Goal: Complete application form: Complete application form

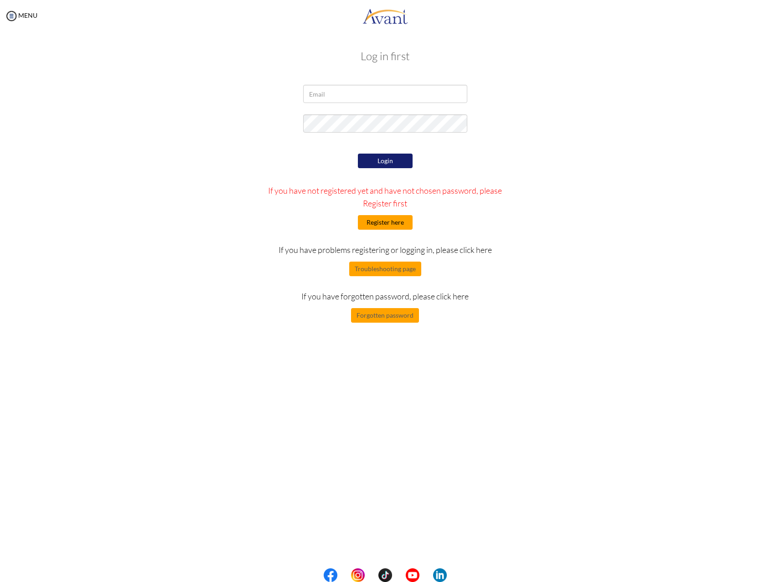
click at [389, 219] on button "Register here" at bounding box center [385, 222] width 55 height 15
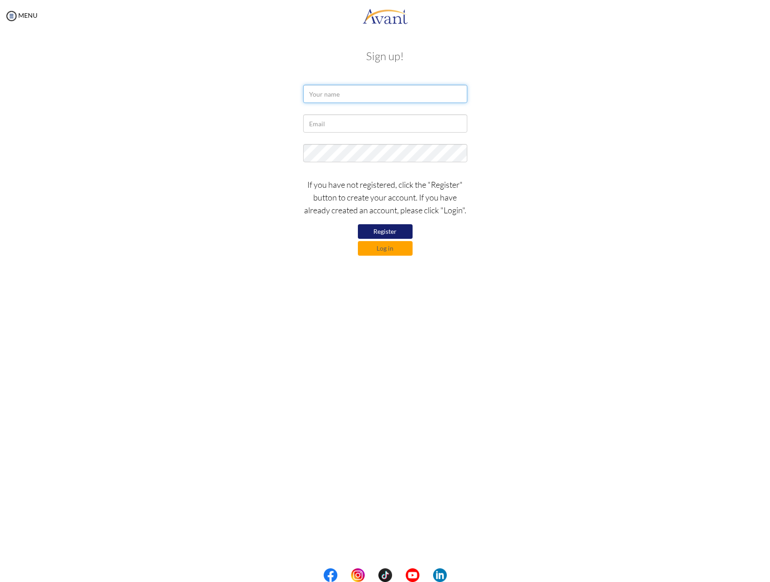
click at [354, 93] on input "text" at bounding box center [385, 94] width 164 height 18
click at [408, 93] on input "text" at bounding box center [385, 94] width 164 height 18
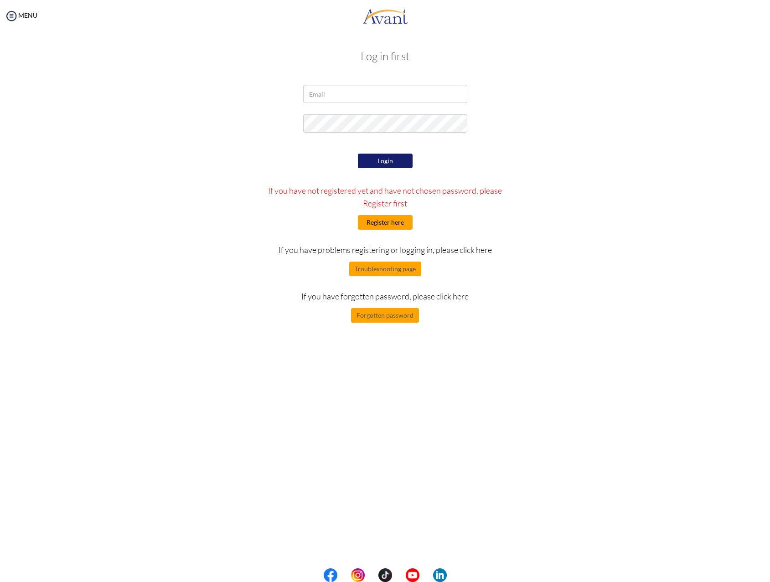
click at [391, 225] on button "Register here" at bounding box center [385, 222] width 55 height 15
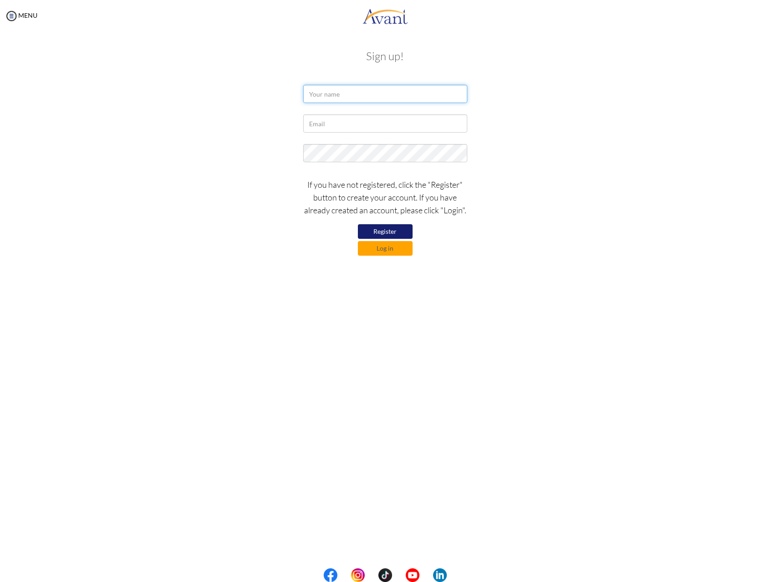
click at [345, 92] on input "text" at bounding box center [385, 94] width 164 height 18
type input "BADER MUTLAK"
click at [371, 122] on input "text" at bounding box center [385, 123] width 164 height 18
type input "b"
type input "mutlakbm@state.gov"
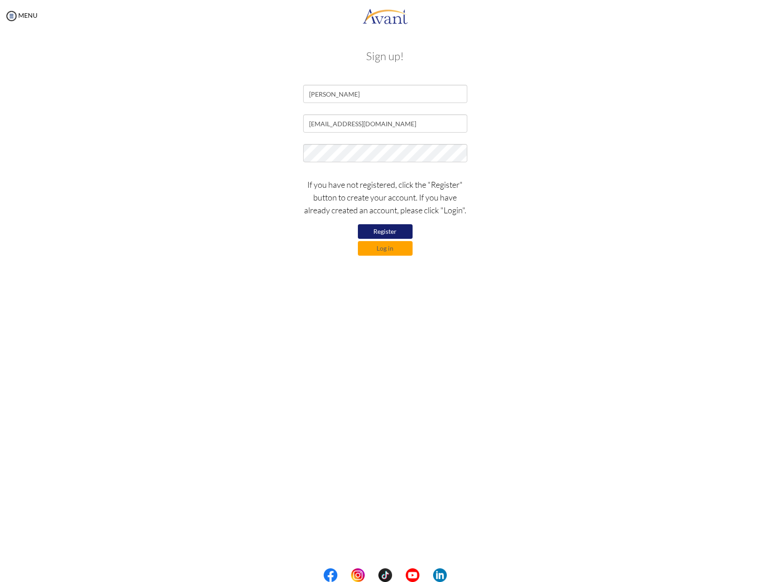
click at [387, 231] on button "Register" at bounding box center [385, 231] width 55 height 15
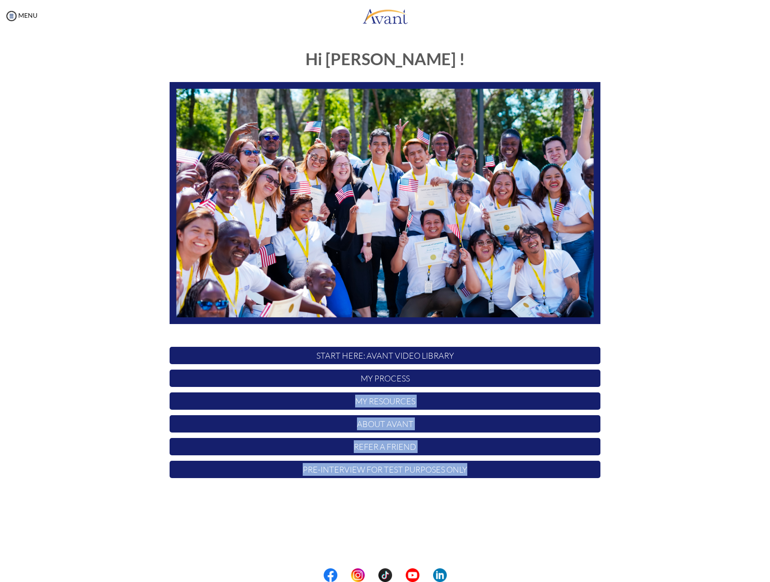
drag, startPoint x: 39, startPoint y: 399, endPoint x: 84, endPoint y: 402, distance: 44.8
click at [87, 402] on div "Hi [PERSON_NAME] ! START HERE: Avant Video Library My Process My Resources Abou…" at bounding box center [385, 285] width 752 height 488
click at [346, 470] on p "Pre-Interview for test purposes only" at bounding box center [385, 469] width 431 height 17
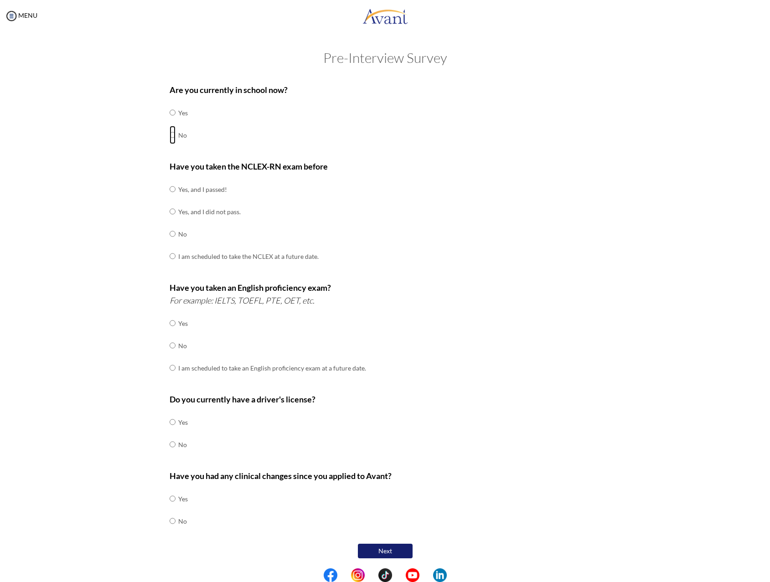
click at [170, 122] on input "radio" at bounding box center [173, 112] width 6 height 18
radio input "true"
click at [170, 198] on input "radio" at bounding box center [173, 189] width 6 height 18
radio input "true"
click at [170, 332] on input "radio" at bounding box center [173, 323] width 6 height 18
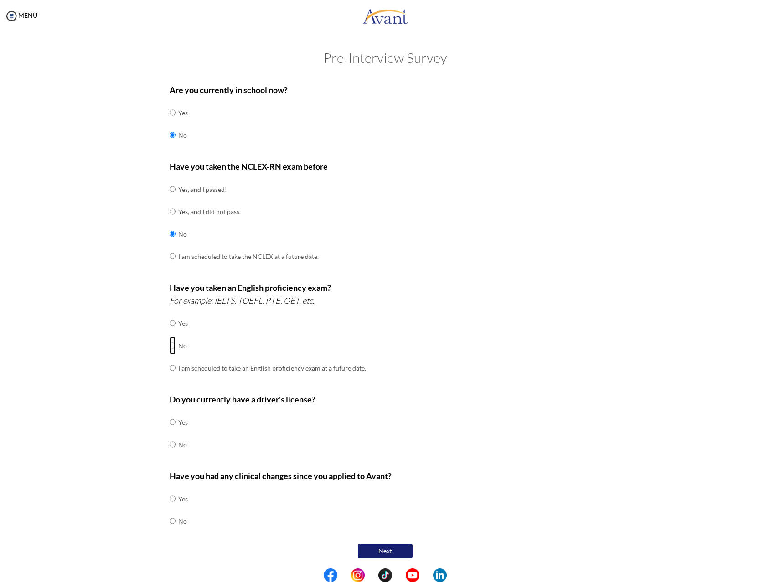
radio input "true"
click at [170, 421] on input "radio" at bounding box center [173, 422] width 6 height 18
radio input "true"
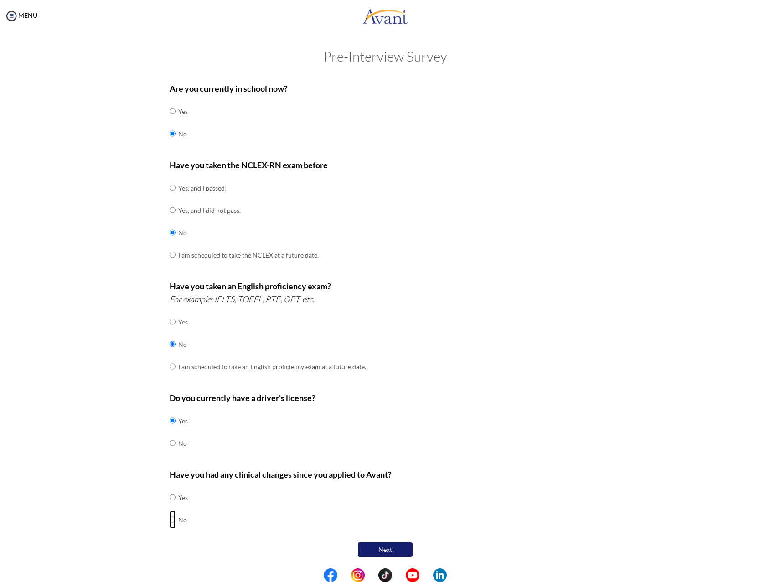
click at [170, 506] on input "radio" at bounding box center [173, 497] width 6 height 18
radio input "true"
click at [366, 552] on button "Next" at bounding box center [385, 549] width 55 height 15
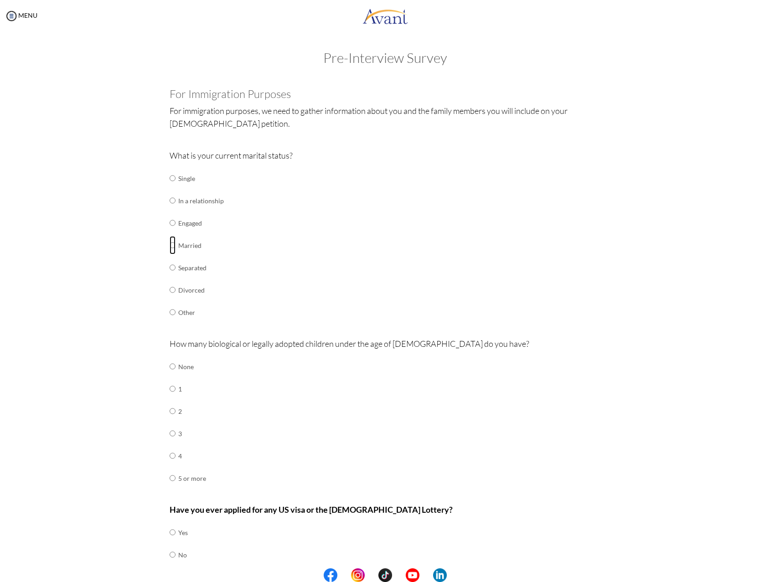
click at [170, 187] on input "radio" at bounding box center [173, 178] width 6 height 18
radio input "true"
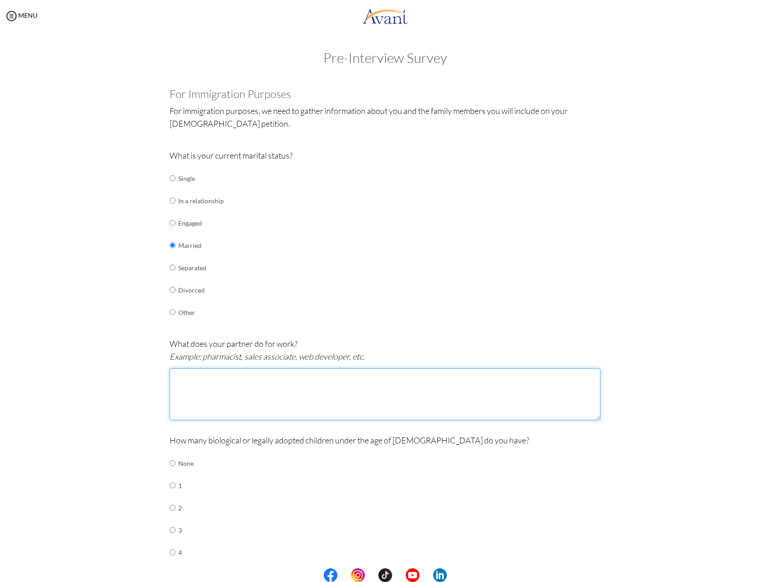
click at [272, 379] on textarea at bounding box center [385, 394] width 431 height 52
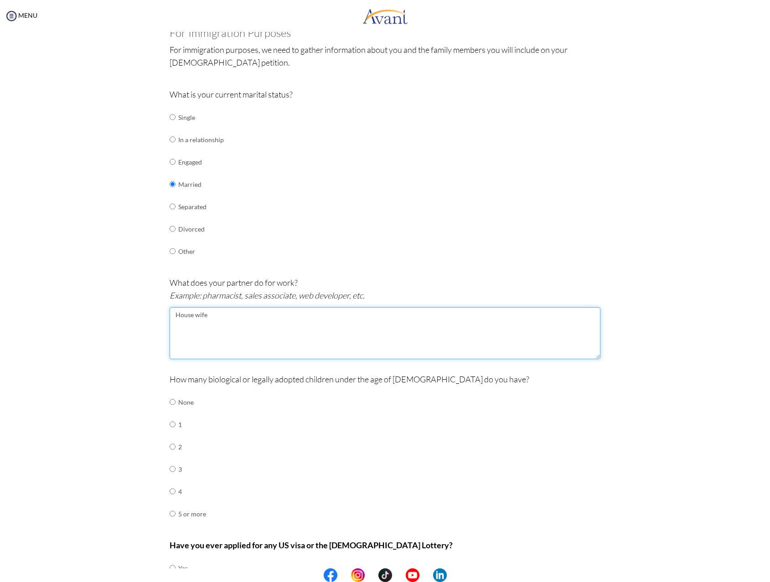
scroll to position [91, 0]
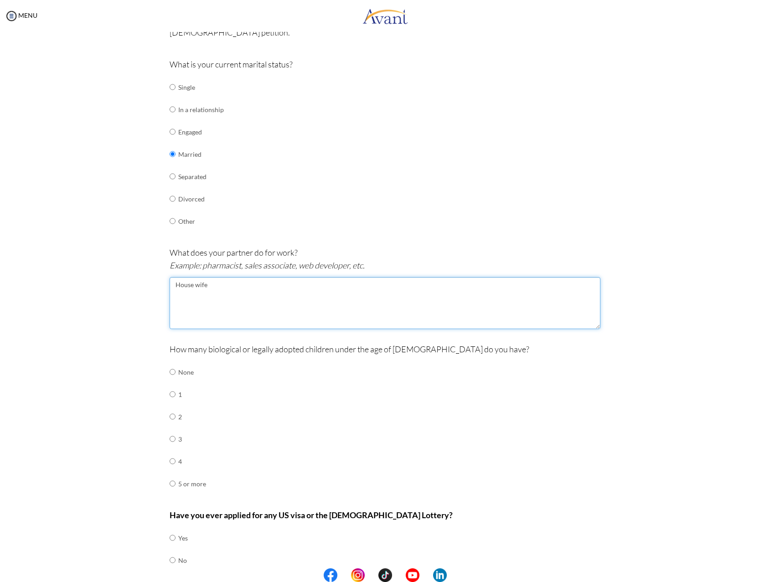
click at [193, 287] on textarea "House wife" at bounding box center [385, 303] width 431 height 52
type textarea "Housewife"
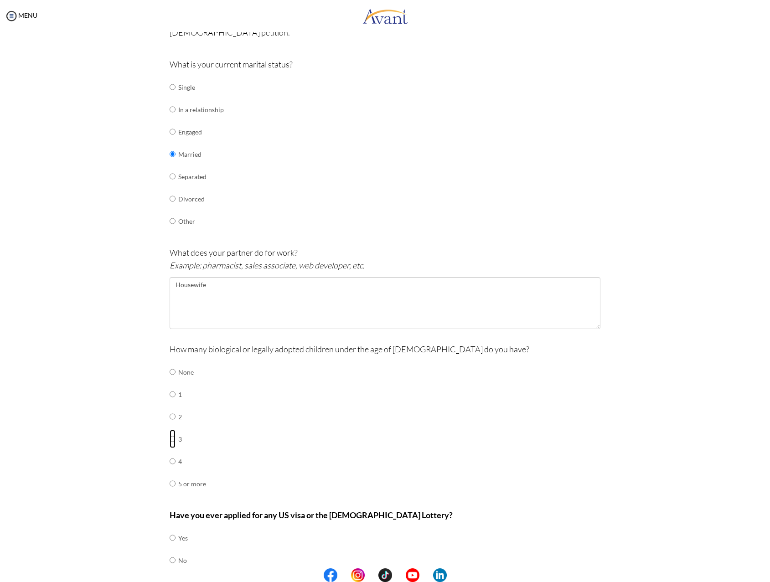
click at [170, 381] on input "radio" at bounding box center [173, 372] width 6 height 18
radio input "true"
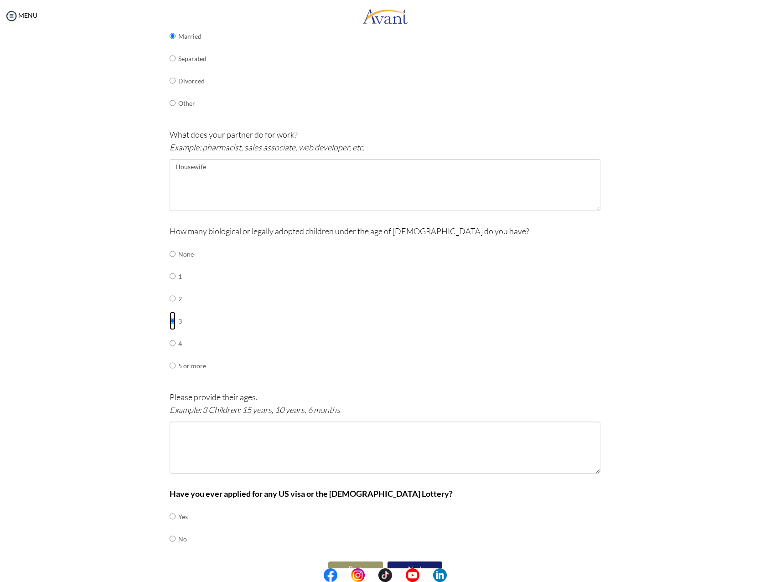
scroll to position [228, 0]
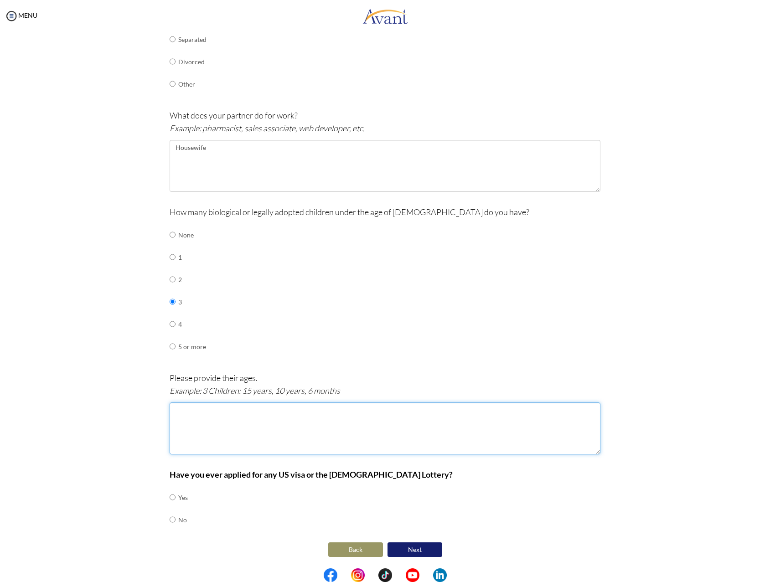
click at [204, 418] on textarea at bounding box center [385, 428] width 431 height 52
type textarea "17 Years, 14 Years , 8 Years"
click at [170, 499] on input "radio" at bounding box center [173, 497] width 6 height 18
radio input "true"
click at [424, 549] on button "Next" at bounding box center [414, 549] width 55 height 15
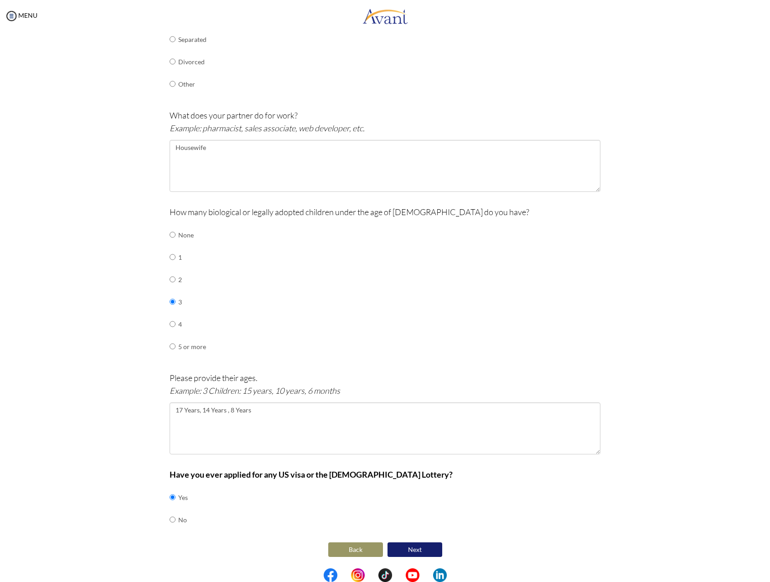
scroll to position [0, 0]
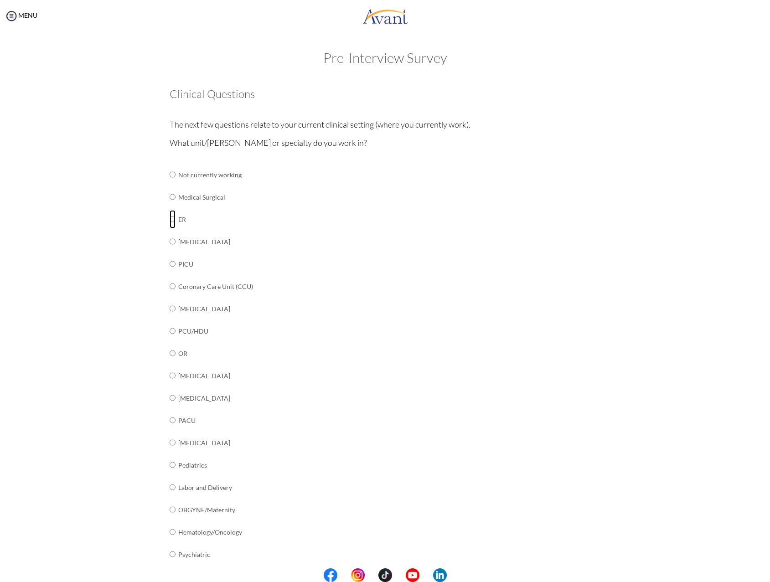
click at [171, 184] on input "radio" at bounding box center [173, 174] width 6 height 18
radio input "true"
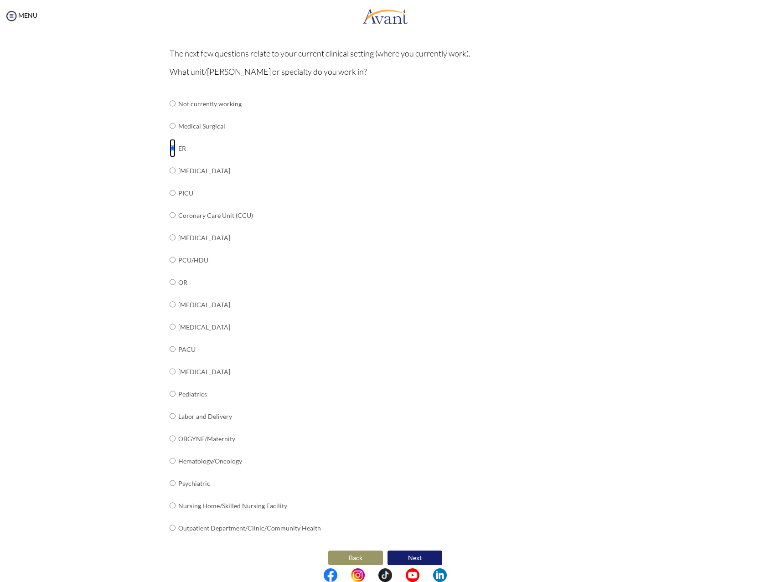
scroll to position [79, 0]
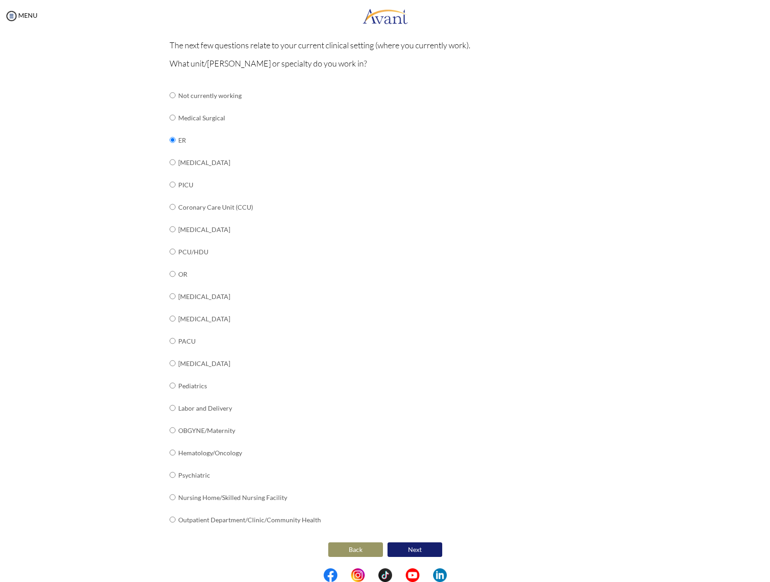
click at [408, 552] on button "Next" at bounding box center [414, 549] width 55 height 15
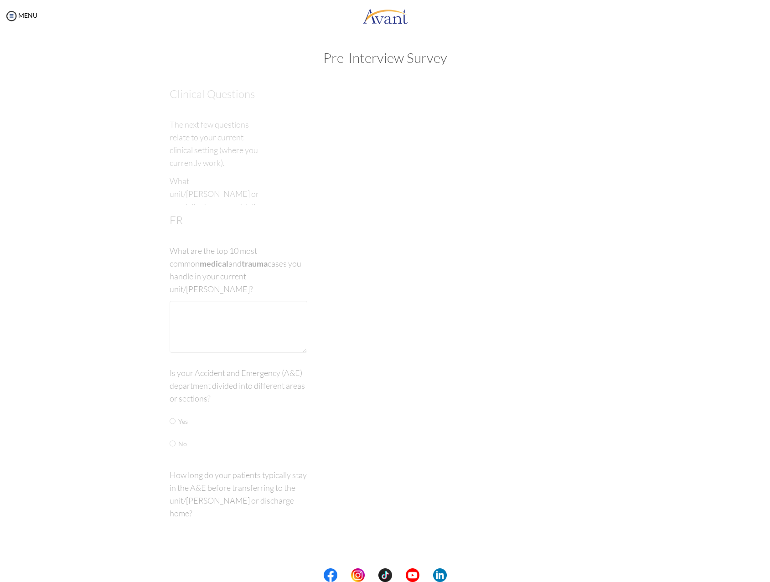
scroll to position [0, 0]
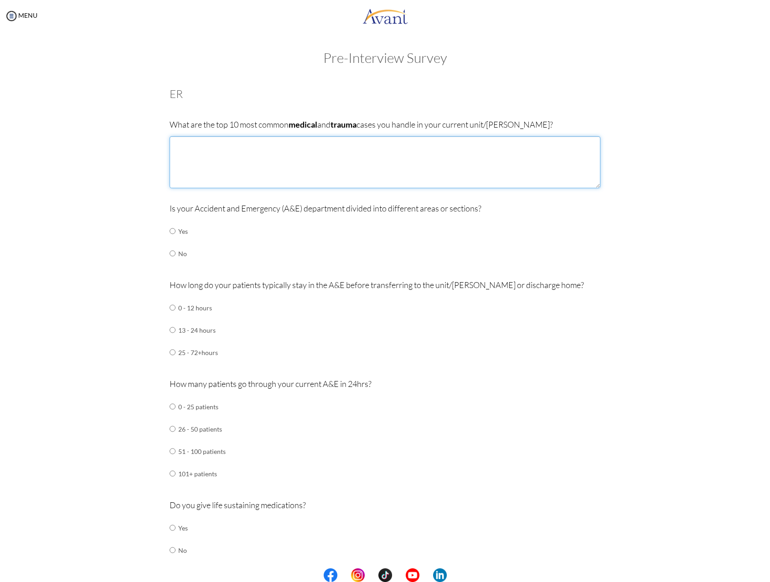
click at [385, 148] on textarea at bounding box center [385, 162] width 431 height 52
click at [187, 175] on textarea "MVA Heart Attack CVA Cardiac Arrythmias Falls Sport Trauma DKA [GEOGRAPHIC_DATA]" at bounding box center [385, 162] width 431 height 52
drag, startPoint x: 186, startPoint y: 171, endPoint x: 177, endPoint y: 181, distance: 12.6
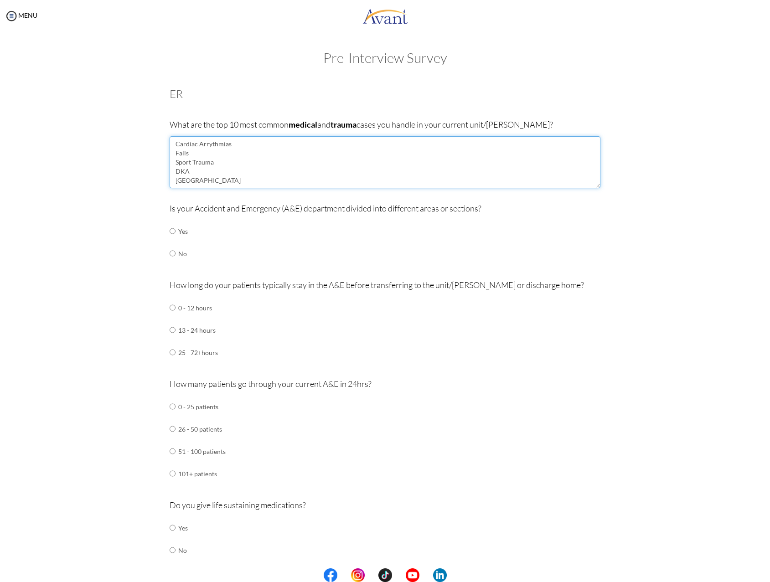
click at [171, 171] on textarea "MVA Heart Attack CVA Cardiac Arrythmias Falls Sport Trauma DKA [GEOGRAPHIC_DATA]" at bounding box center [385, 162] width 431 height 52
click at [202, 145] on textarea "MVA Heart Attack CVA Cardiac Arrythmias Falls Sport Trauma DKA" at bounding box center [385, 162] width 431 height 52
click at [182, 171] on textarea "MVA [MEDICAL_DATA] Heart Attack CVA Cardiac Arrythmias Falls Sport Trauma DKA" at bounding box center [385, 162] width 431 height 52
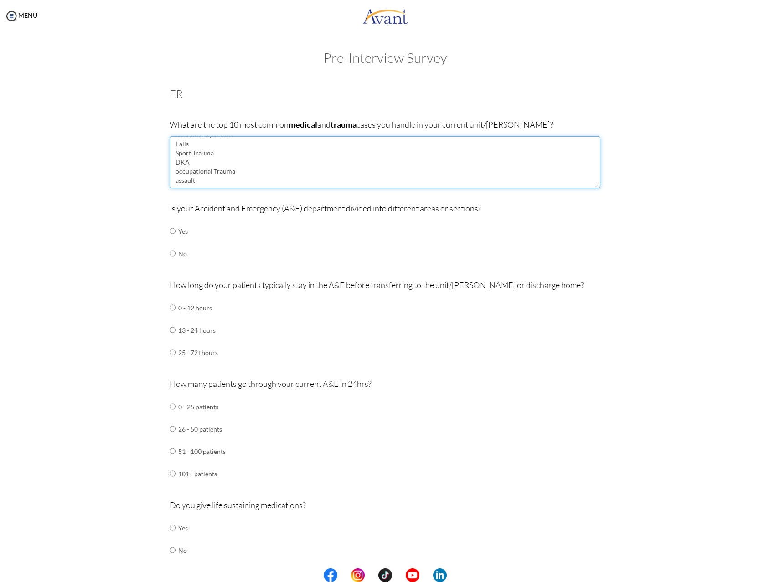
click at [184, 145] on textarea "MVA [MEDICAL_DATA] Heart Attack CVA Cardiac Arrythmias Falls Sport Trauma DKA o…" at bounding box center [385, 162] width 431 height 52
type textarea "MVA [MEDICAL_DATA] Heart Attack CVA Cardiac Arrythmias Falls Sport Trauma DKA o…"
click at [170, 240] on input "radio" at bounding box center [173, 231] width 6 height 18
radio input "true"
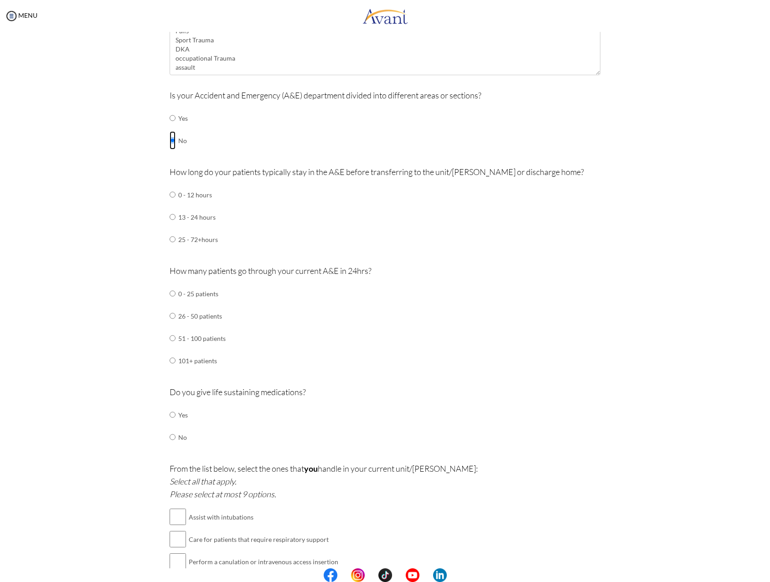
scroll to position [137, 0]
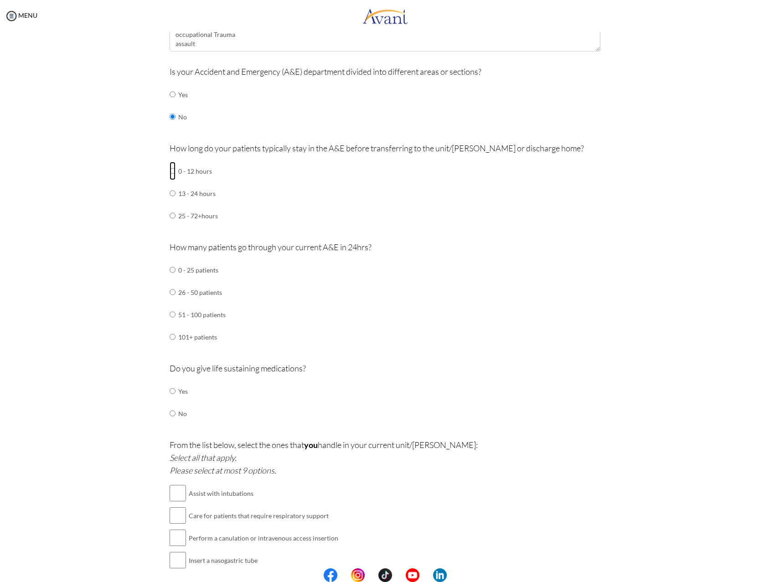
click at [170, 172] on input "radio" at bounding box center [173, 171] width 6 height 18
radio input "true"
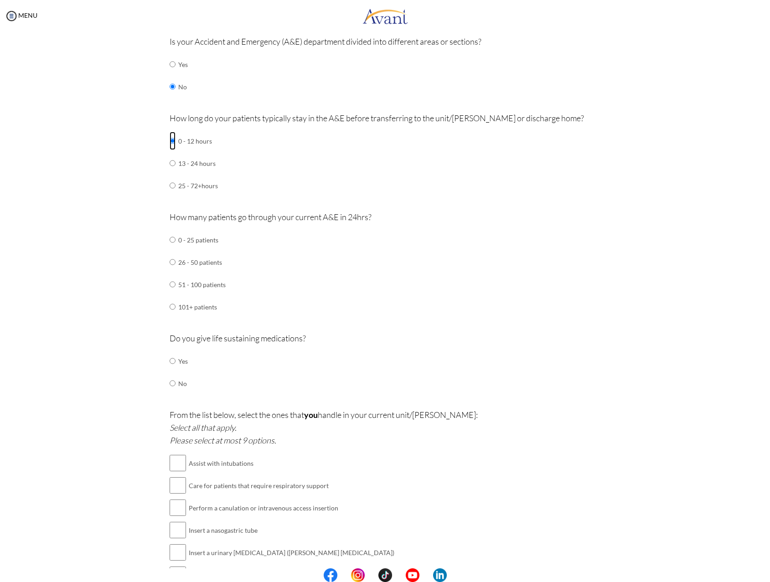
scroll to position [182, 0]
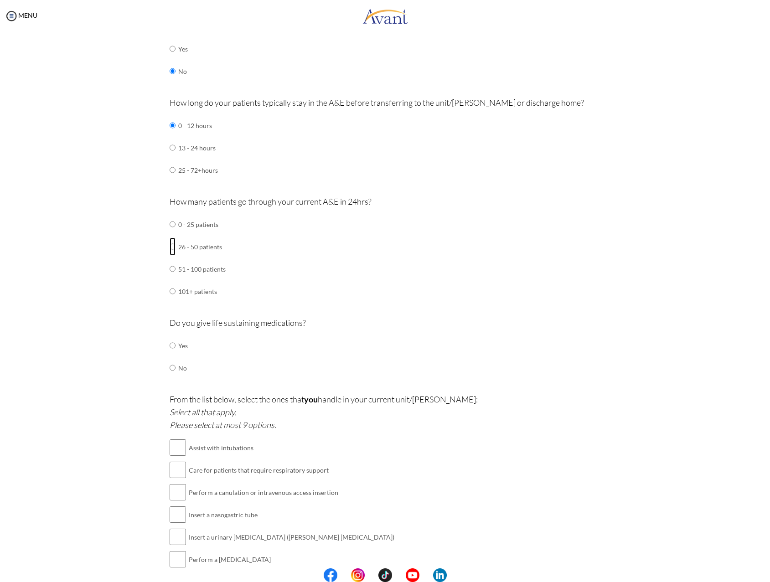
click at [170, 233] on input "radio" at bounding box center [173, 224] width 6 height 18
radio input "true"
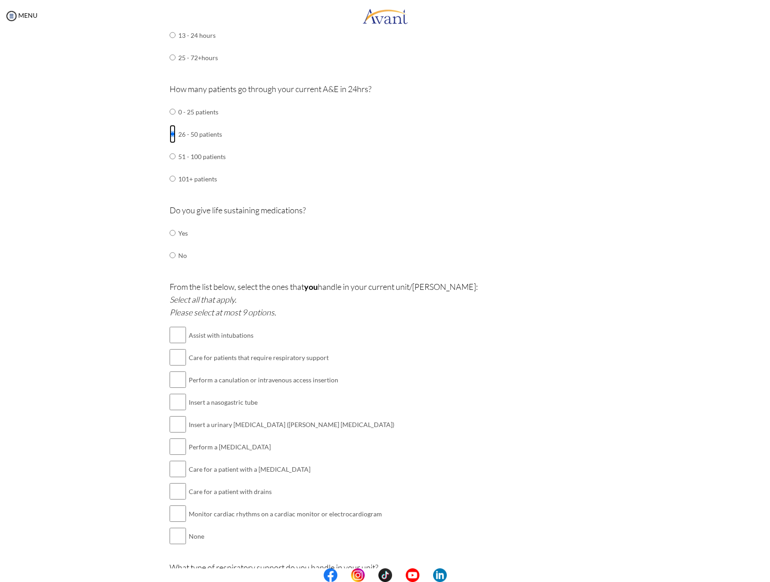
scroll to position [319, 0]
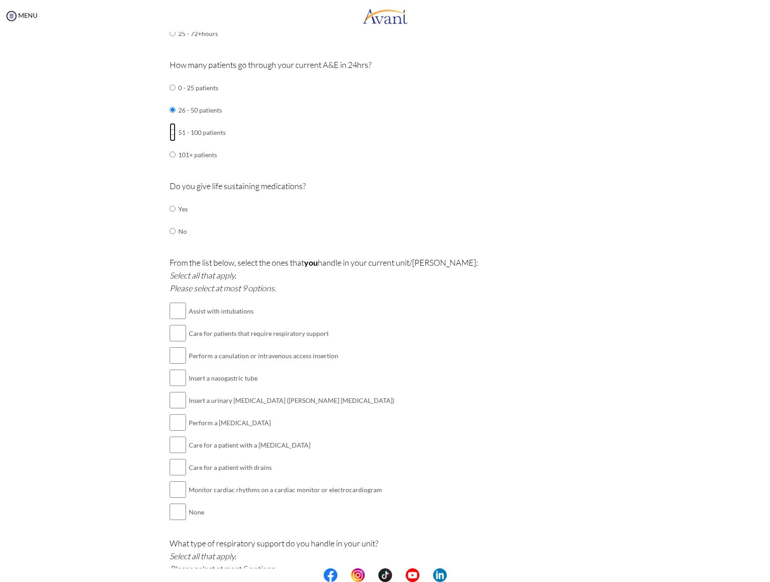
click at [170, 97] on input "radio" at bounding box center [173, 87] width 6 height 18
radio input "true"
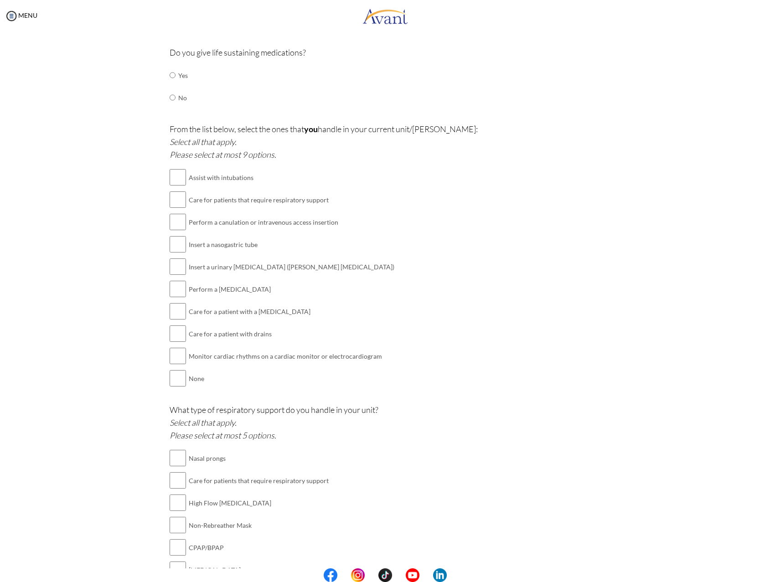
scroll to position [456, 0]
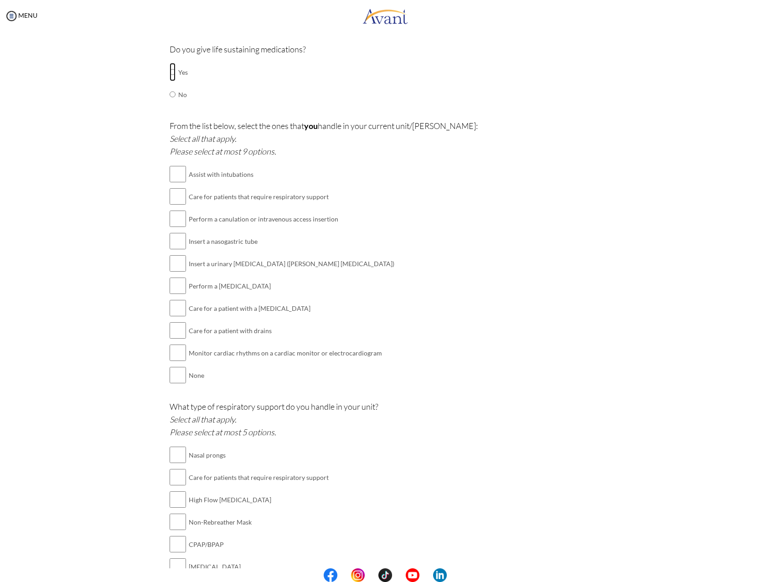
click at [171, 71] on input "radio" at bounding box center [173, 72] width 6 height 18
radio input "true"
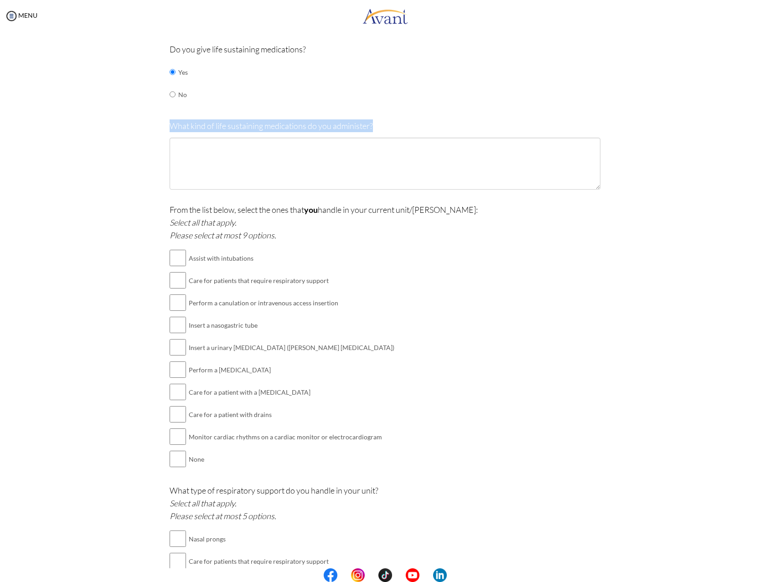
drag, startPoint x: 168, startPoint y: 126, endPoint x: 368, endPoint y: 127, distance: 200.1
click at [371, 127] on p "What kind of life sustaining medications do you administer?" at bounding box center [385, 125] width 431 height 13
copy p "What kind of life sustaining medications do you administer?"
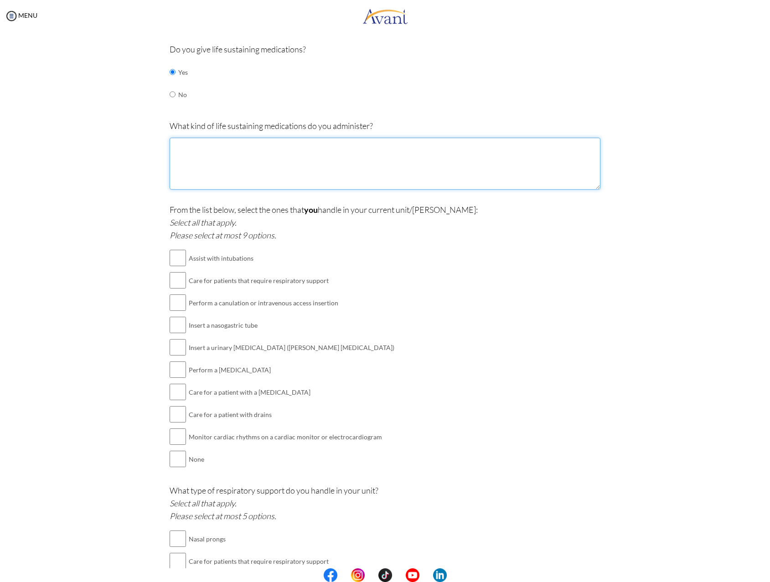
click at [213, 156] on textarea at bounding box center [385, 164] width 431 height 52
click at [294, 144] on textarea "Cardiac Drug ( [MEDICAL_DATA], [MEDICAL_DATA], Amiodorone ,....)" at bounding box center [385, 164] width 431 height 52
click at [330, 148] on textarea "Cardiac Drug ( [MEDICAL_DATA], [MEDICAL_DATA], [MEDICAL_DATA] ,....)" at bounding box center [385, 164] width 431 height 52
click at [239, 155] on textarea "Cardiac Drug ( [MEDICAL_DATA], [MEDICAL_DATA], [MEDICAL_DATA] ,....) Respirator…" at bounding box center [385, 164] width 431 height 52
drag, startPoint x: 236, startPoint y: 155, endPoint x: 208, endPoint y: 153, distance: 27.4
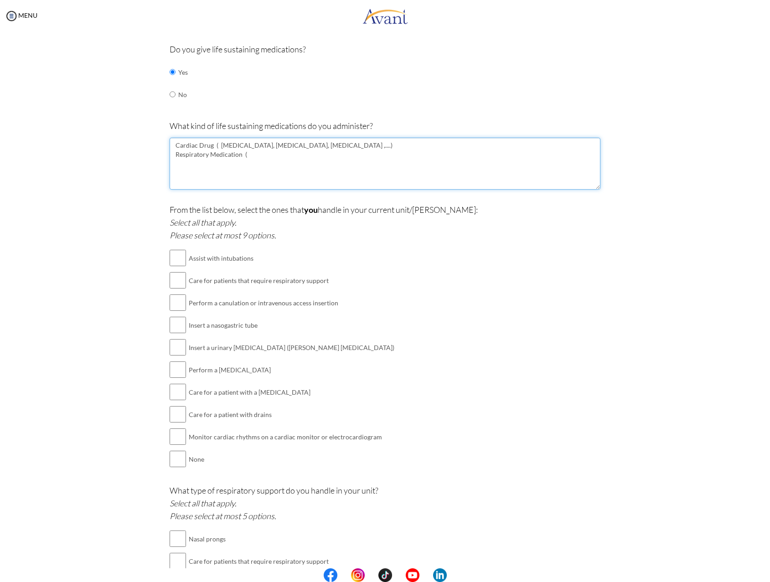
click at [208, 153] on textarea "Cardiac Drug ( [MEDICAL_DATA], [MEDICAL_DATA], [MEDICAL_DATA] ,....) Respirator…" at bounding box center [385, 164] width 431 height 52
drag, startPoint x: 237, startPoint y: 155, endPoint x: 177, endPoint y: 153, distance: 59.3
click at [177, 153] on textarea "Cardiac Drug ( [MEDICAL_DATA], [MEDICAL_DATA], [MEDICAL_DATA] ,....) Respirator…" at bounding box center [385, 164] width 431 height 52
click at [191, 155] on textarea "Cardiac Drug ( [MEDICAL_DATA], [MEDICAL_DATA], [MEDICAL_DATA] ,....) RSI (" at bounding box center [385, 164] width 431 height 52
click at [292, 188] on textarea "Cardiac Drug ( [MEDICAL_DATA], [MEDICAL_DATA], [MEDICAL_DATA] ,....) RSI ( [MED…" at bounding box center [385, 164] width 431 height 52
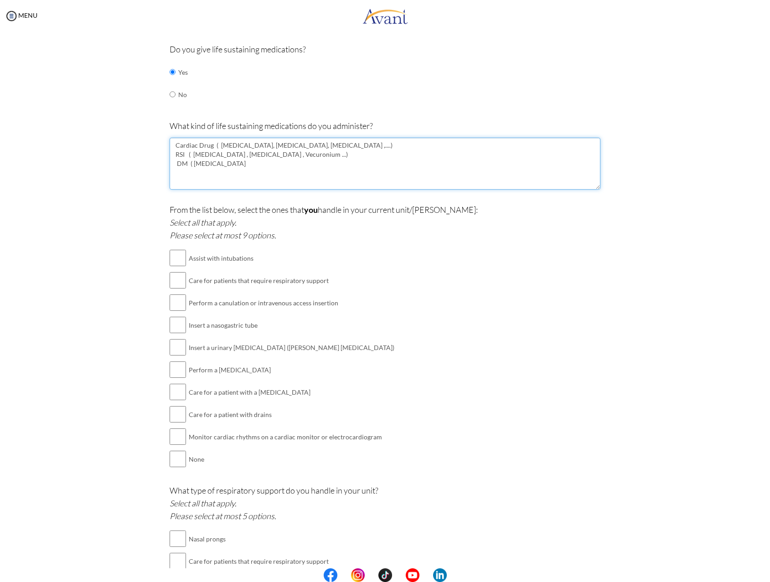
click at [241, 171] on textarea "Cardiac Drug ( [MEDICAL_DATA], [MEDICAL_DATA], [MEDICAL_DATA] ,....) RSI ( [MED…" at bounding box center [385, 164] width 431 height 52
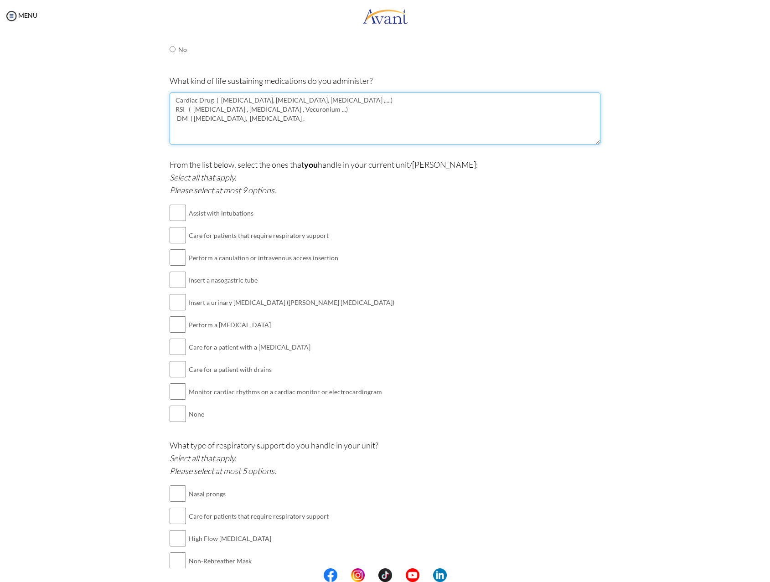
scroll to position [501, 0]
type textarea "Cardiac Drug ( [MEDICAL_DATA], [MEDICAL_DATA], [MEDICAL_DATA] ,....) RSI ( [MED…"
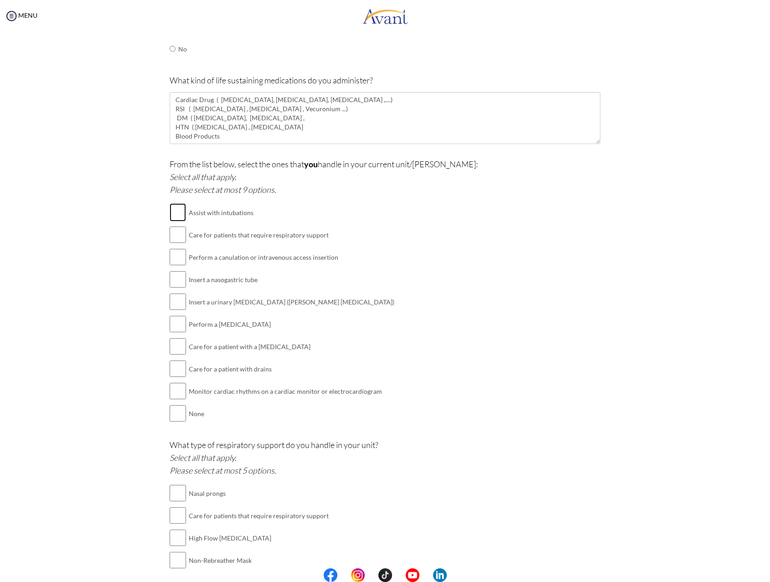
click at [177, 212] on input "checkbox" at bounding box center [178, 212] width 16 height 18
checkbox input "true"
click at [181, 238] on input "checkbox" at bounding box center [178, 235] width 16 height 18
checkbox input "true"
click at [176, 258] on input "checkbox" at bounding box center [178, 257] width 16 height 18
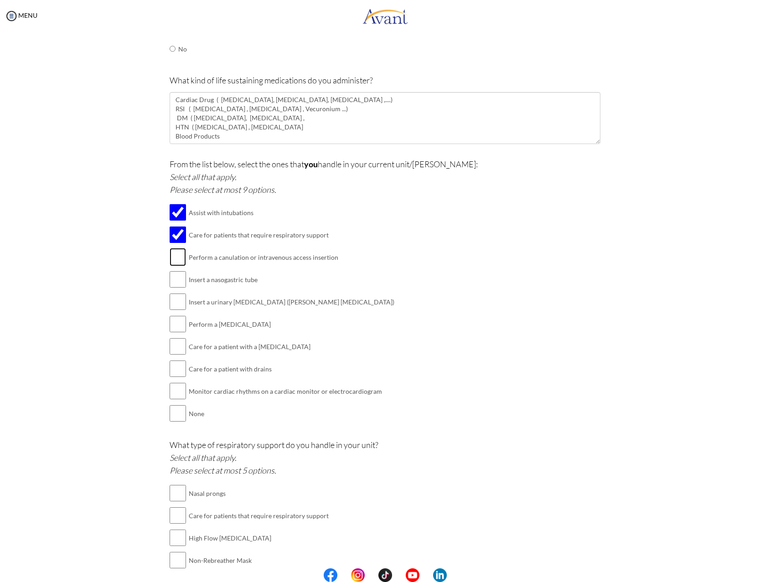
checkbox input "true"
click at [175, 281] on input "checkbox" at bounding box center [178, 279] width 16 height 18
checkbox input "true"
click at [180, 305] on input "checkbox" at bounding box center [178, 302] width 16 height 18
checkbox input "true"
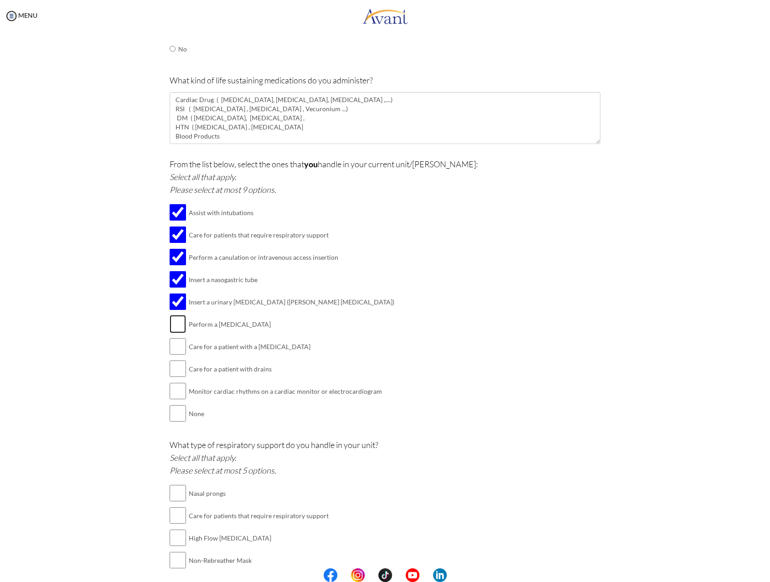
click at [180, 323] on input "checkbox" at bounding box center [178, 324] width 16 height 18
checkbox input "true"
click at [175, 370] on input "checkbox" at bounding box center [178, 369] width 16 height 18
checkbox input "true"
click at [176, 392] on input "checkbox" at bounding box center [178, 391] width 16 height 18
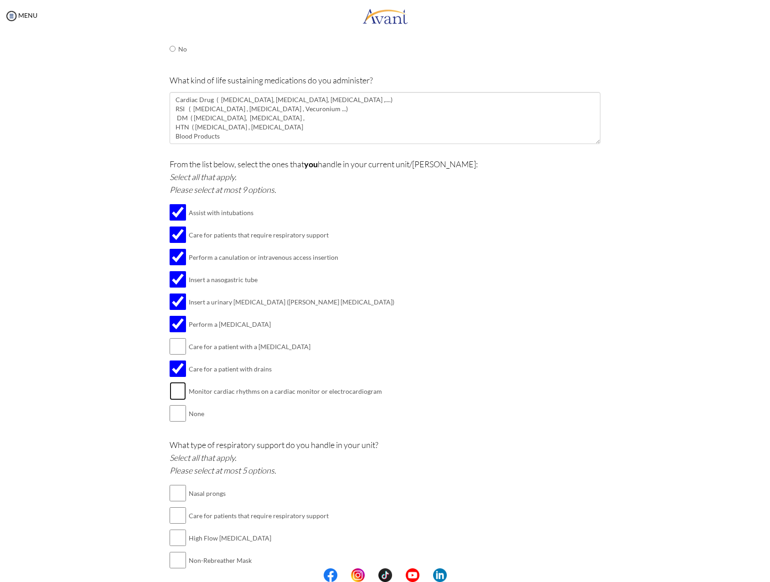
checkbox input "true"
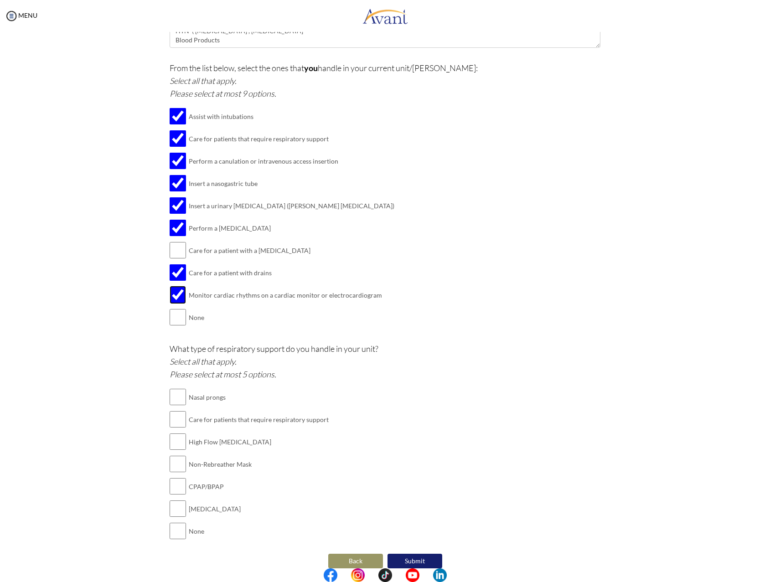
scroll to position [609, 0]
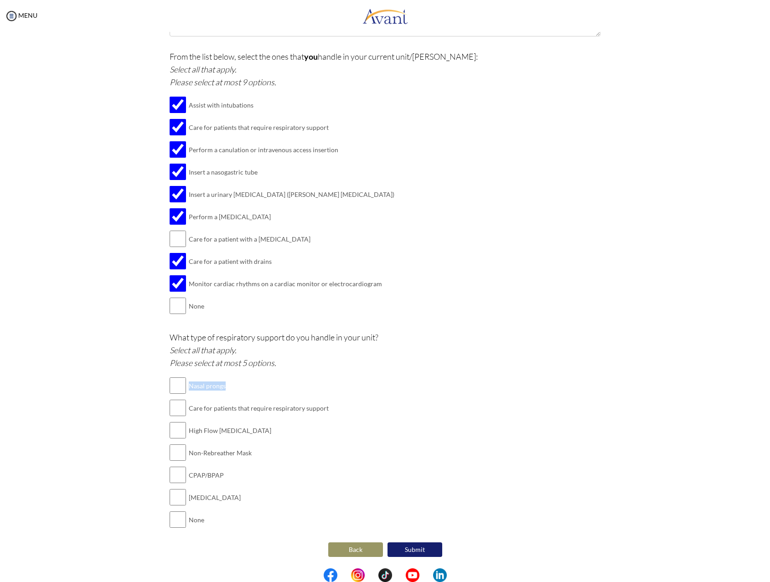
drag, startPoint x: 222, startPoint y: 387, endPoint x: 191, endPoint y: 387, distance: 31.0
click at [189, 387] on td "Nasal prongs" at bounding box center [259, 386] width 140 height 22
drag, startPoint x: 186, startPoint y: 385, endPoint x: 217, endPoint y: 387, distance: 31.5
click at [219, 387] on td "Nasal prongs" at bounding box center [259, 386] width 140 height 22
drag, startPoint x: 217, startPoint y: 387, endPoint x: 222, endPoint y: 385, distance: 5.5
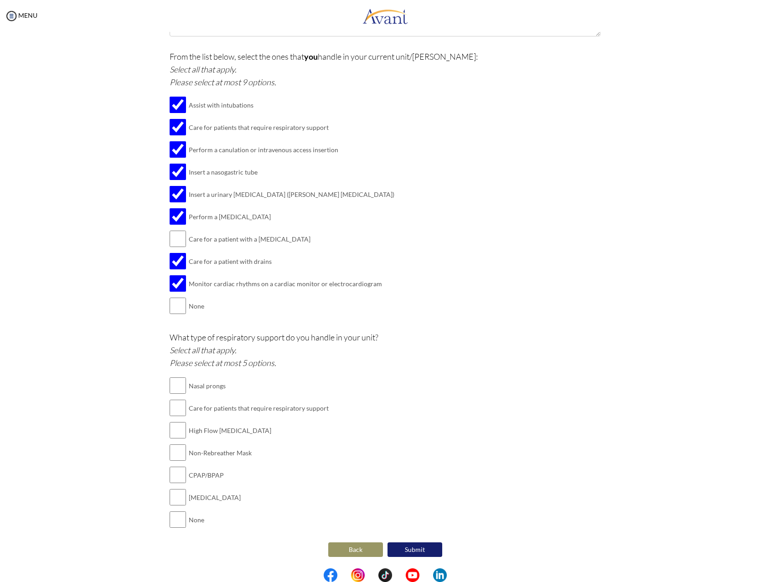
click at [222, 384] on td "Nasal prongs" at bounding box center [259, 386] width 140 height 22
drag, startPoint x: 211, startPoint y: 387, endPoint x: 190, endPoint y: 387, distance: 20.5
click at [189, 387] on td "Nasal prongs" at bounding box center [259, 386] width 140 height 22
copy td "asal prongs"
click at [171, 387] on input "checkbox" at bounding box center [178, 386] width 16 height 18
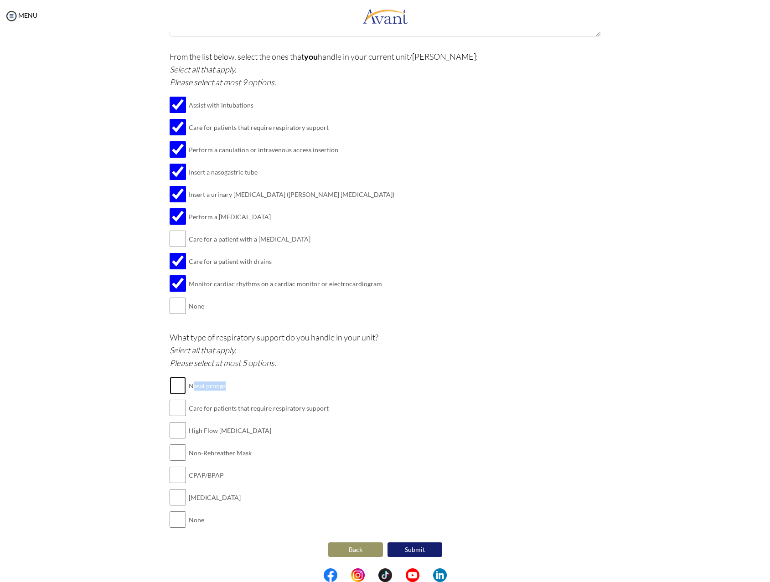
checkbox input "true"
click at [176, 408] on input "checkbox" at bounding box center [178, 408] width 16 height 18
checkbox input "true"
click at [175, 433] on input "checkbox" at bounding box center [178, 430] width 16 height 18
checkbox input "true"
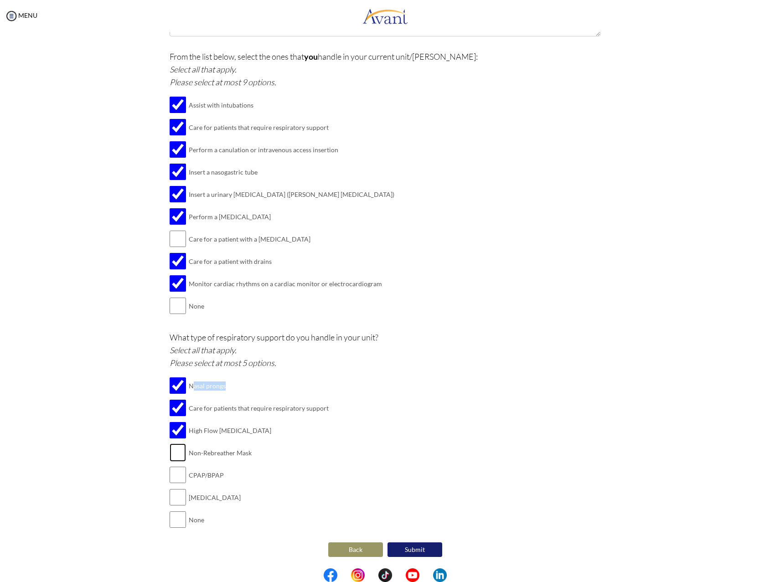
click at [174, 453] on input "checkbox" at bounding box center [178, 453] width 16 height 18
checkbox input "true"
click at [172, 476] on input "checkbox" at bounding box center [178, 475] width 16 height 18
click at [174, 476] on input "checkbox" at bounding box center [178, 475] width 16 height 18
checkbox input "false"
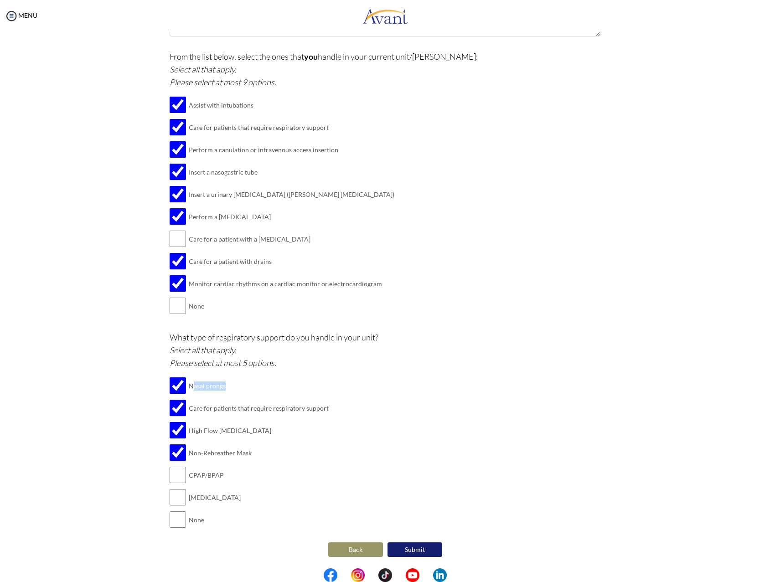
click at [407, 551] on button "Submit" at bounding box center [414, 549] width 55 height 15
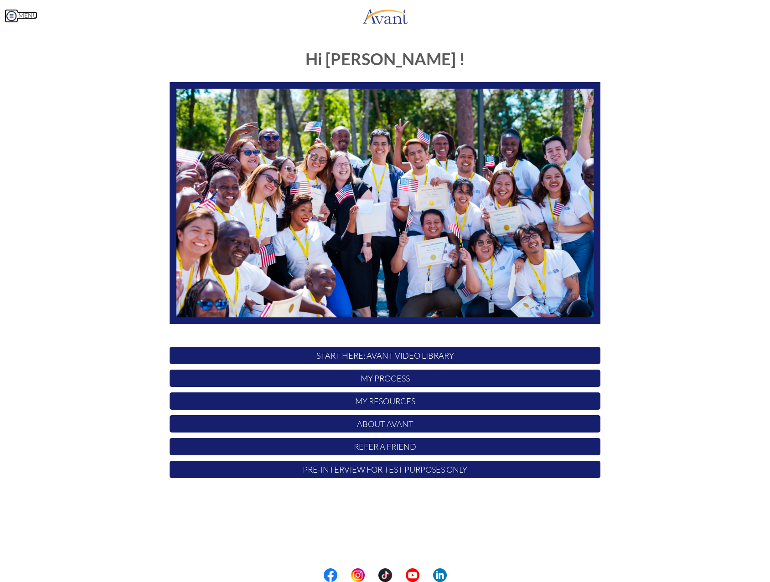
click at [28, 15] on link "MENU" at bounding box center [21, 15] width 33 height 8
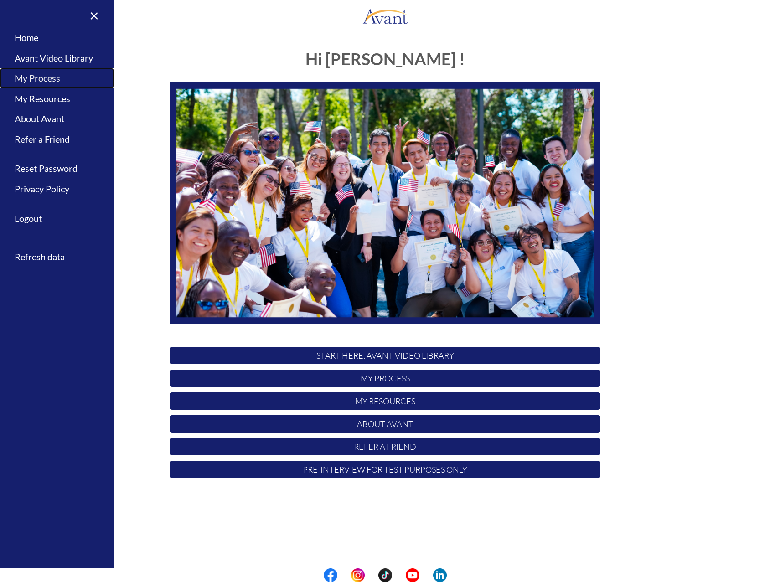
click at [42, 76] on link "My Process" at bounding box center [57, 78] width 114 height 21
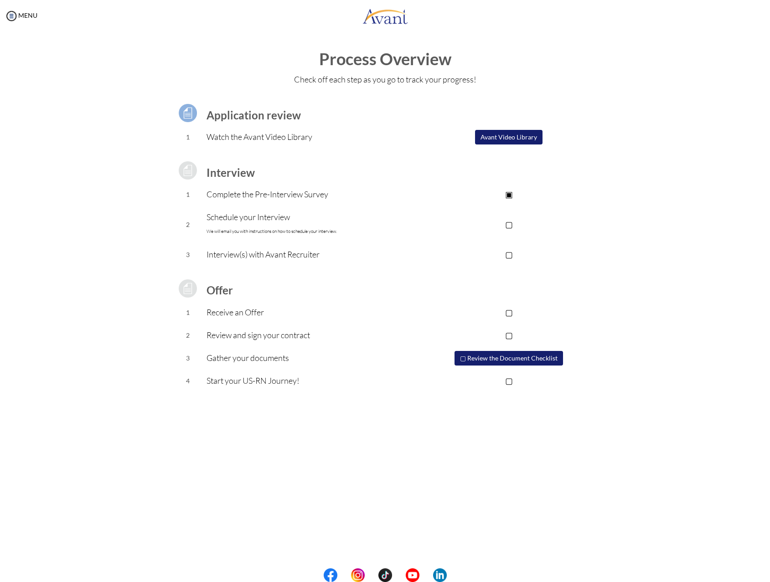
click at [512, 224] on p "▢" at bounding box center [509, 224] width 183 height 13
click at [509, 223] on p "▣" at bounding box center [509, 224] width 183 height 13
click at [14, 15] on img at bounding box center [12, 16] width 14 height 14
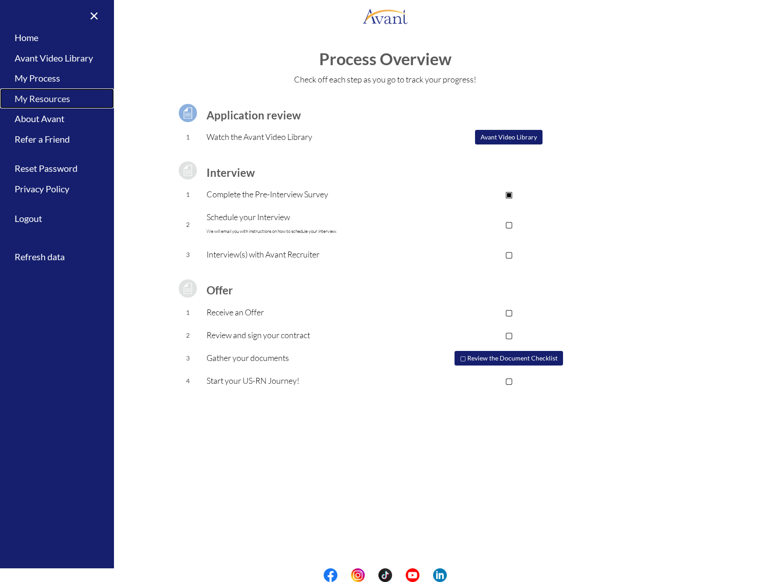
click at [48, 98] on link "My Resources" at bounding box center [57, 98] width 114 height 21
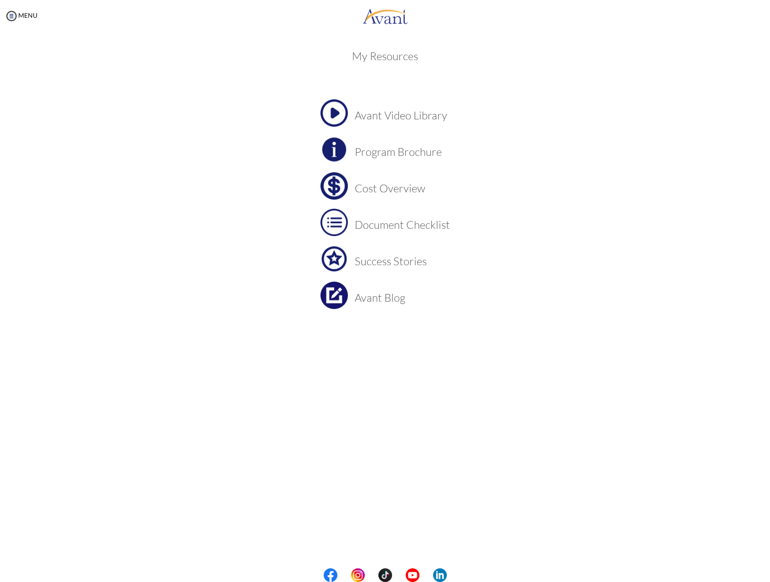
click at [374, 188] on h3 "Cost Overview" at bounding box center [402, 188] width 95 height 12
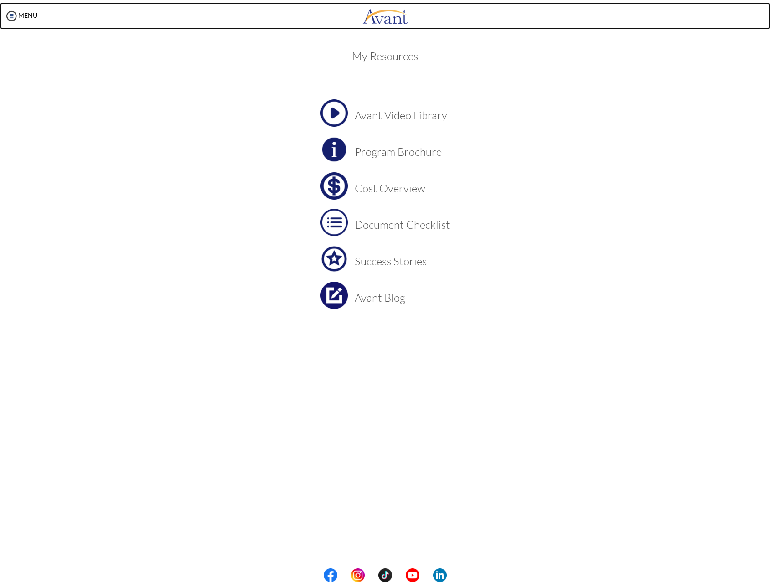
click at [376, 16] on img at bounding box center [385, 15] width 46 height 27
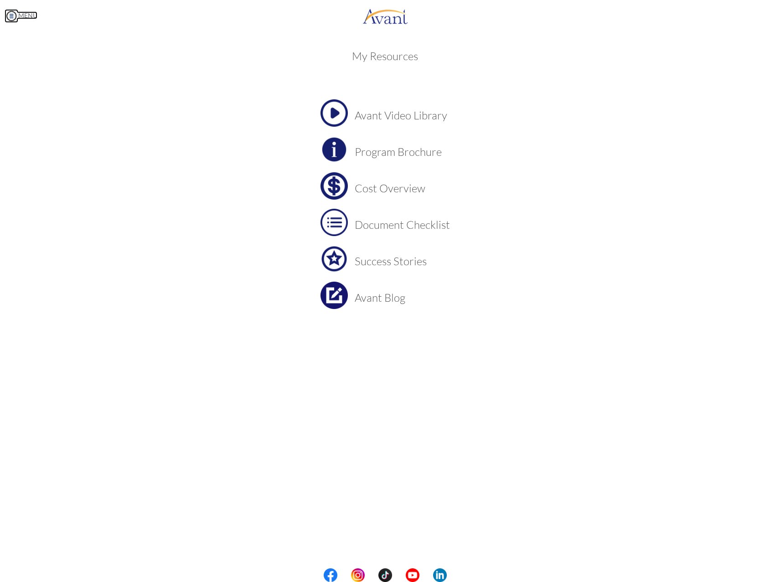
click at [30, 18] on link "MENU" at bounding box center [21, 15] width 33 height 8
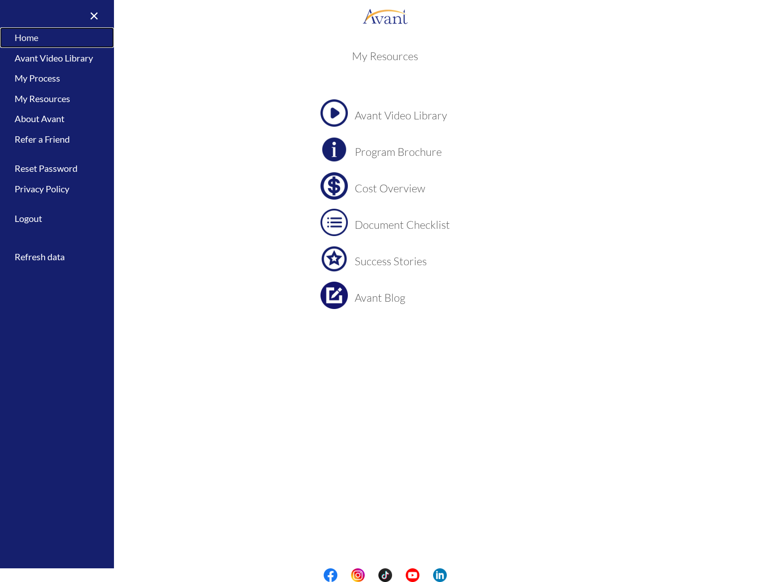
click at [31, 36] on link "Home" at bounding box center [57, 37] width 114 height 21
